Goal: Task Accomplishment & Management: Manage account settings

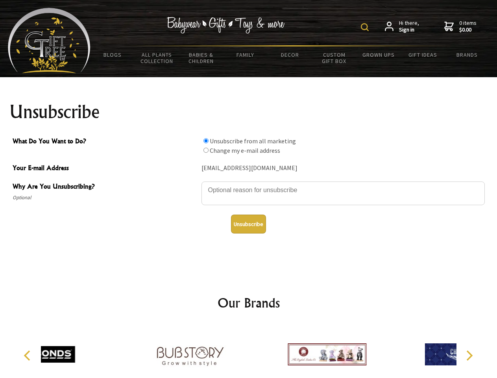
click at [366, 27] on img at bounding box center [365, 27] width 8 height 8
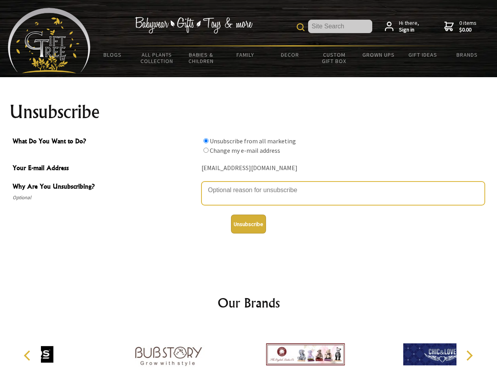
click at [249, 184] on textarea "Why Are You Unsubscribing?" at bounding box center [343, 193] width 283 height 24
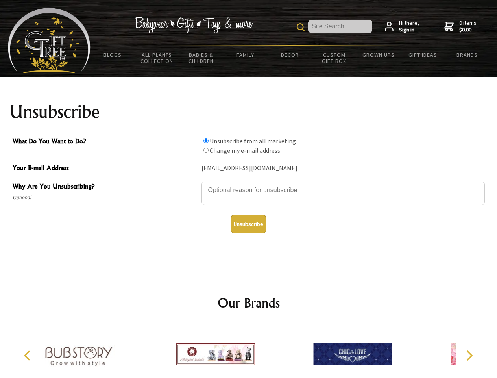
click at [206, 141] on input "What Do You Want to Do?" at bounding box center [206, 140] width 5 height 5
click at [206, 150] on input "What Do You Want to Do?" at bounding box center [206, 150] width 5 height 5
radio input "true"
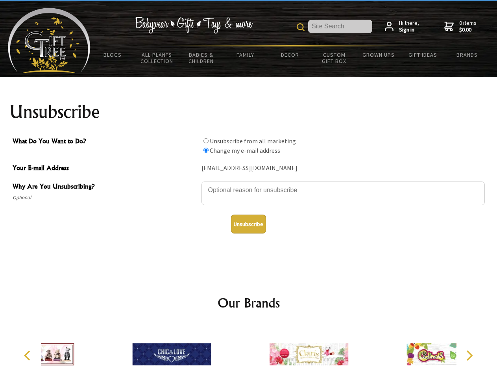
click at [248, 224] on button "Unsubscribe" at bounding box center [248, 224] width 35 height 19
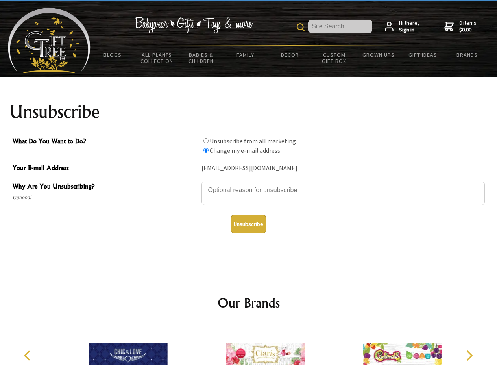
click at [28, 356] on icon "Previous" at bounding box center [28, 355] width 10 height 10
click at [469, 356] on icon "Next" at bounding box center [469, 355] width 10 height 10
